Goal: Transaction & Acquisition: Book appointment/travel/reservation

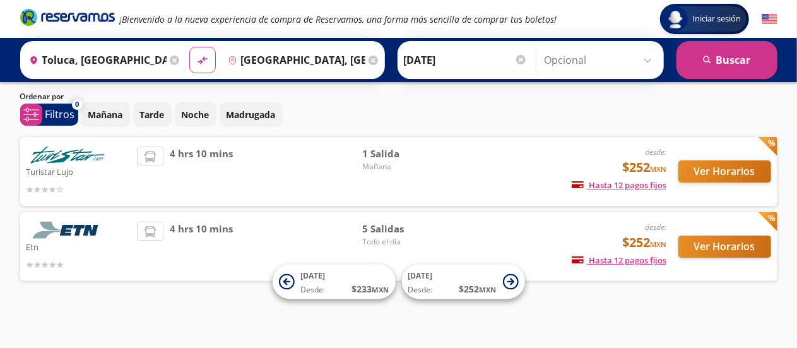
scroll to position [40, 0]
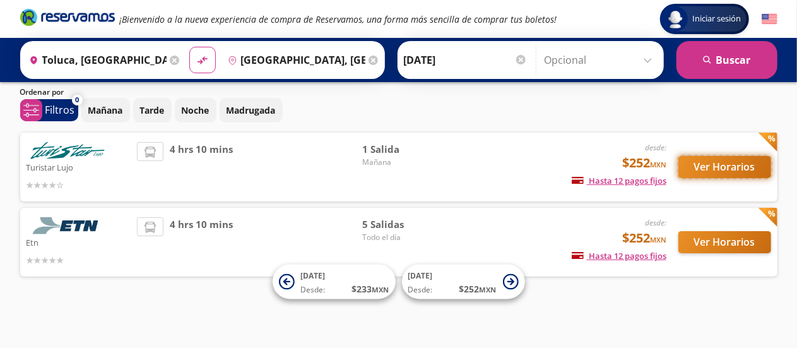
click at [705, 158] on button "Ver Horarios" at bounding box center [724, 167] width 93 height 22
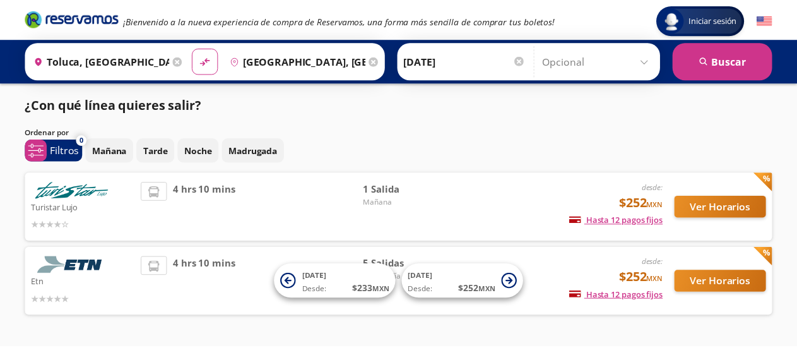
scroll to position [40, 0]
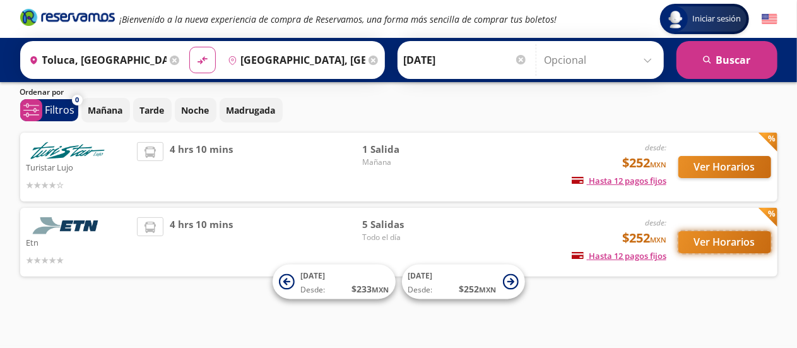
click at [719, 238] on button "Ver Horarios" at bounding box center [724, 242] width 93 height 22
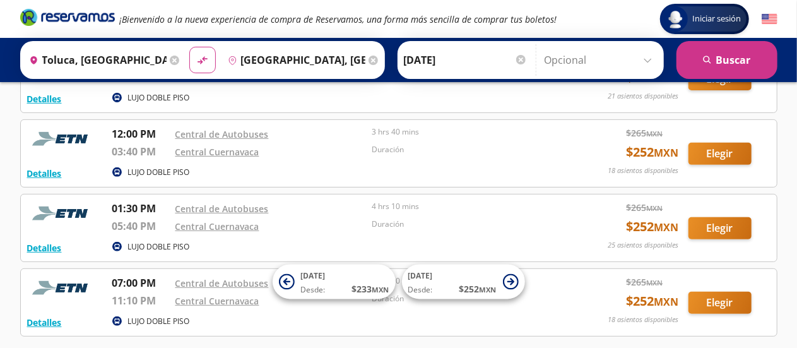
scroll to position [179, 0]
